Goal: Find specific fact: Find specific fact

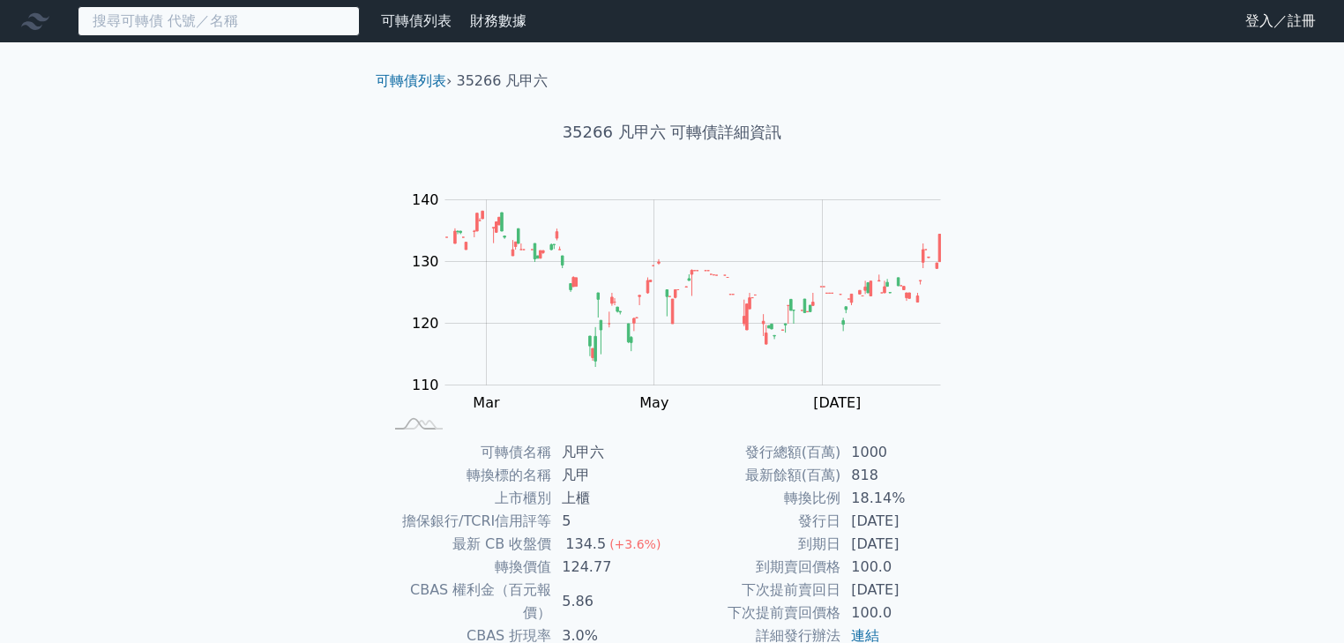
click at [173, 25] on input at bounding box center [219, 21] width 282 height 30
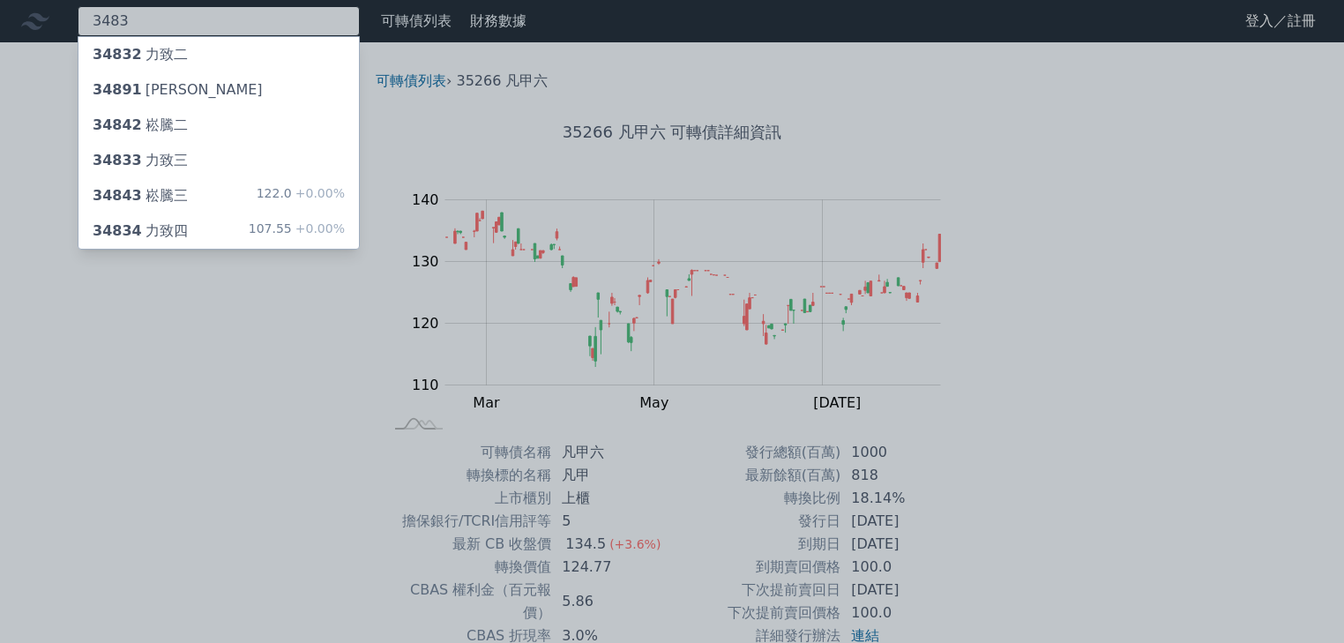
type input "3483"
click at [221, 227] on div "34834 力致四 107.55 +0.00%" at bounding box center [219, 230] width 281 height 35
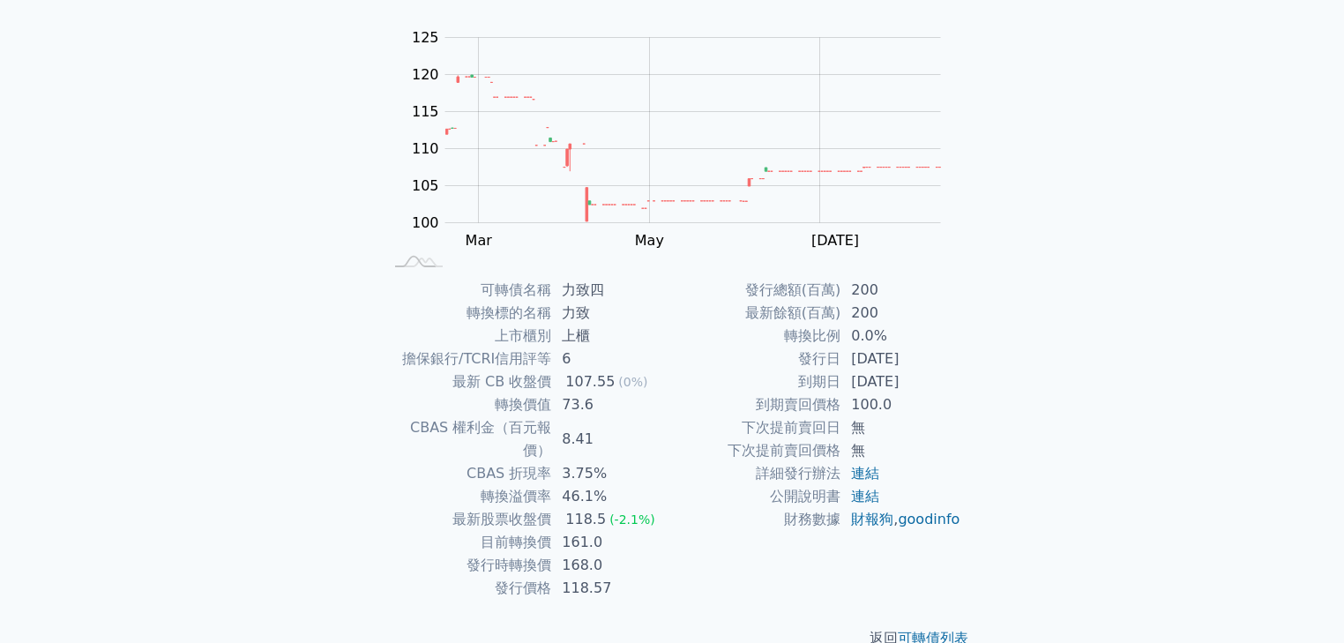
scroll to position [174, 0]
